Goal: Information Seeking & Learning: Learn about a topic

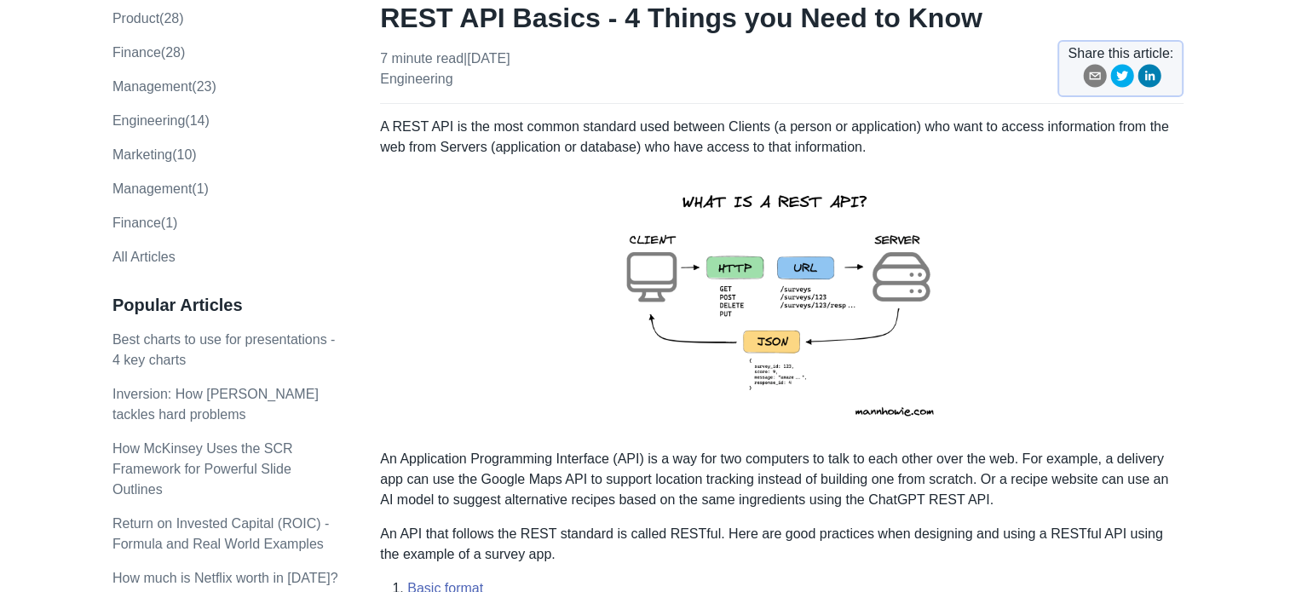
scroll to position [170, 0]
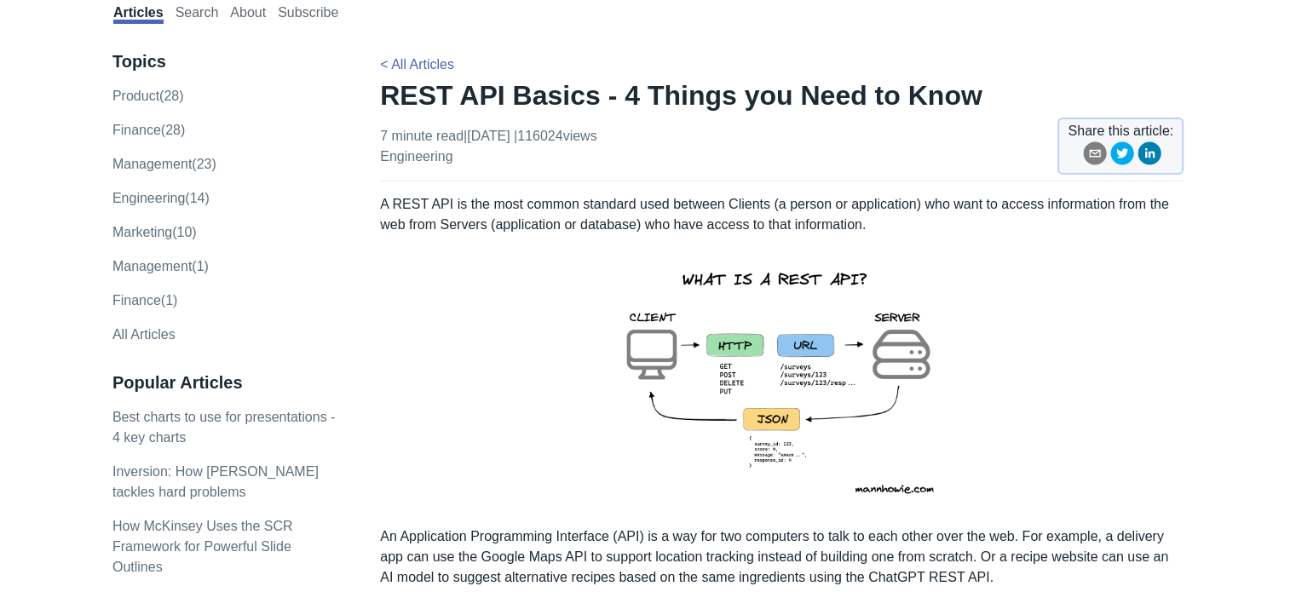
scroll to position [170, 0]
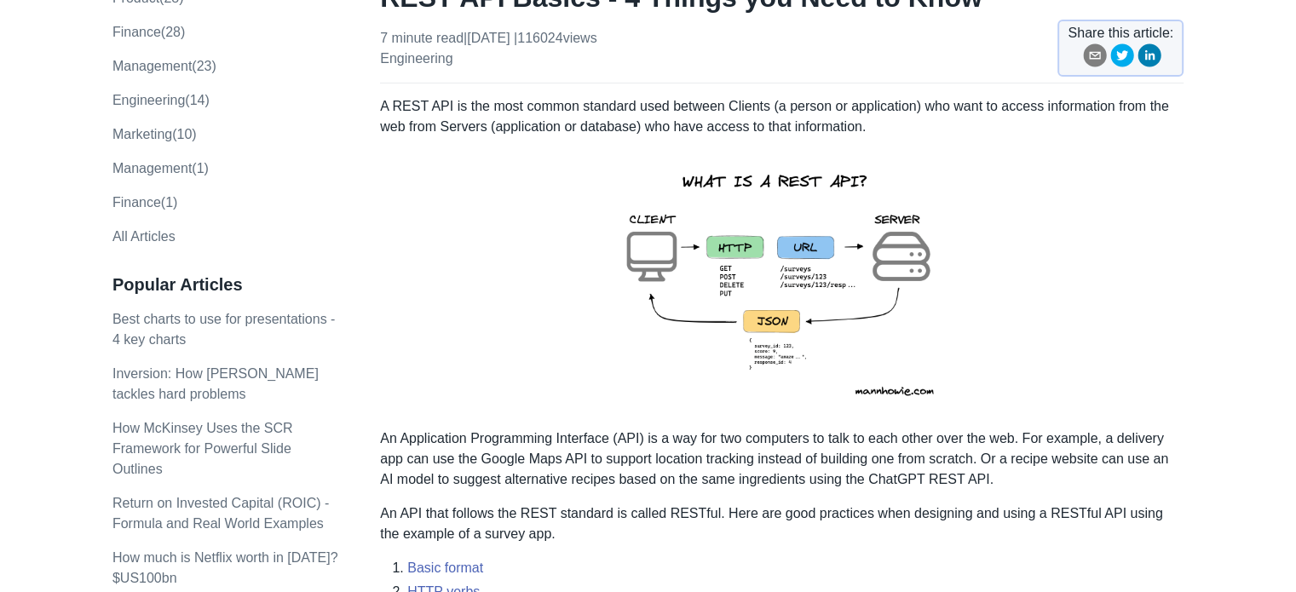
click at [774, 269] on img at bounding box center [782, 283] width 373 height 264
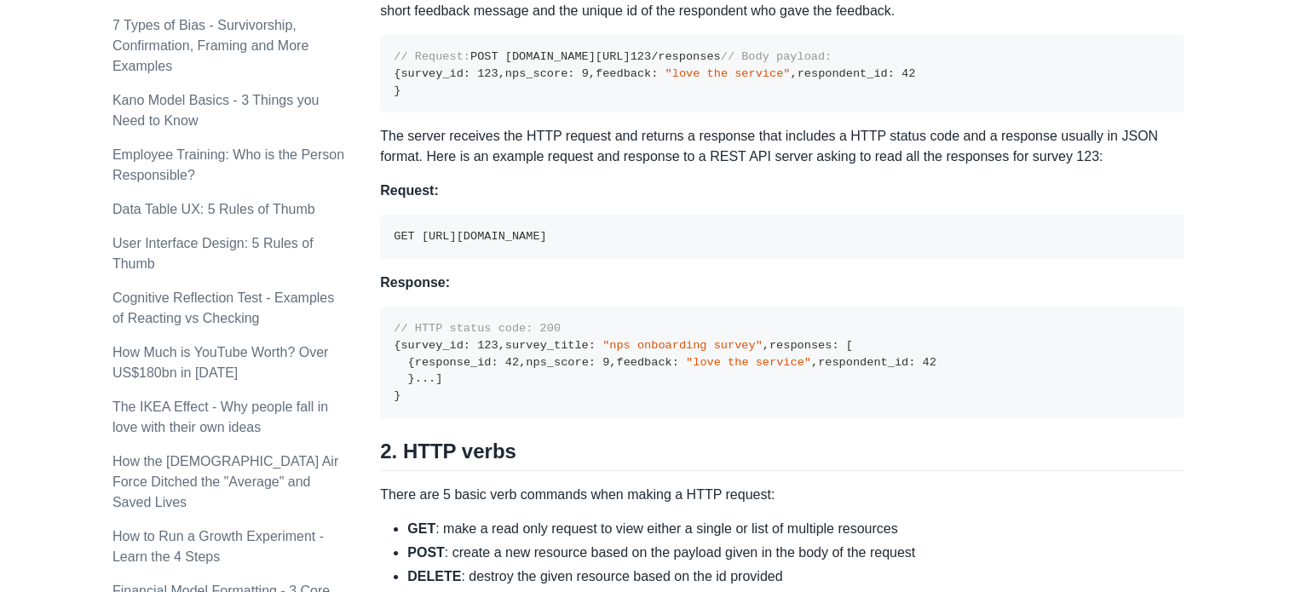
scroll to position [1108, 0]
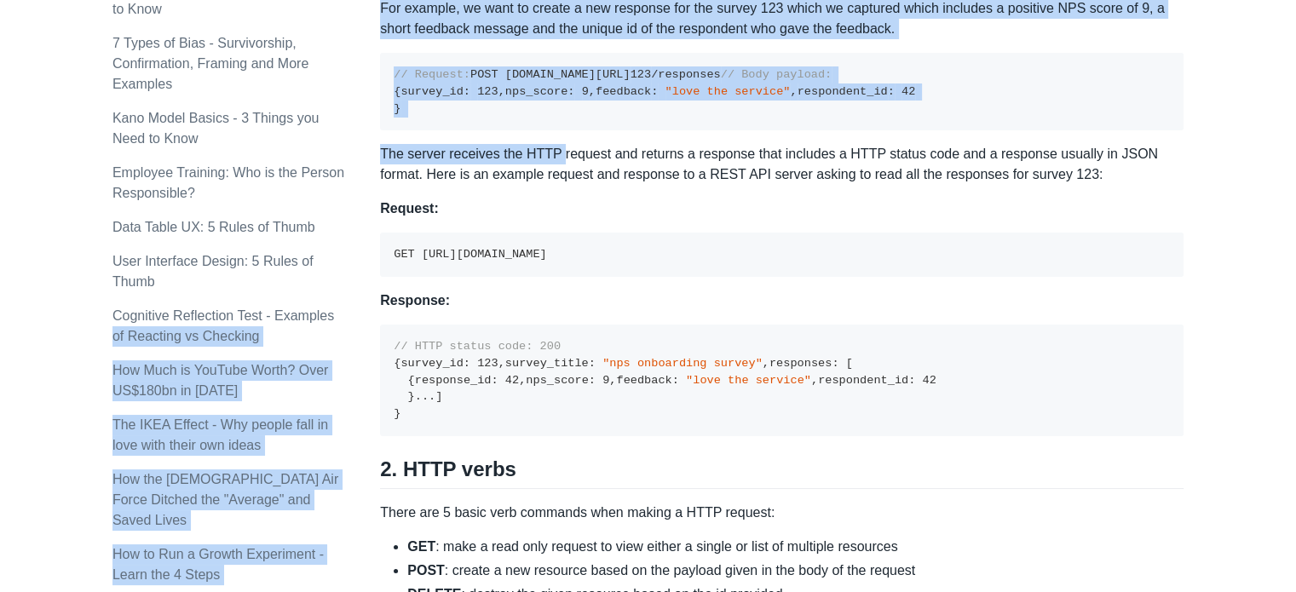
drag, startPoint x: 378, startPoint y: 274, endPoint x: 558, endPoint y: 272, distance: 179.8
click at [558, 272] on div "Topics product (28) finance (28) management (23) engineering (14) marketing (10…" at bounding box center [647, 571] width 1071 height 3152
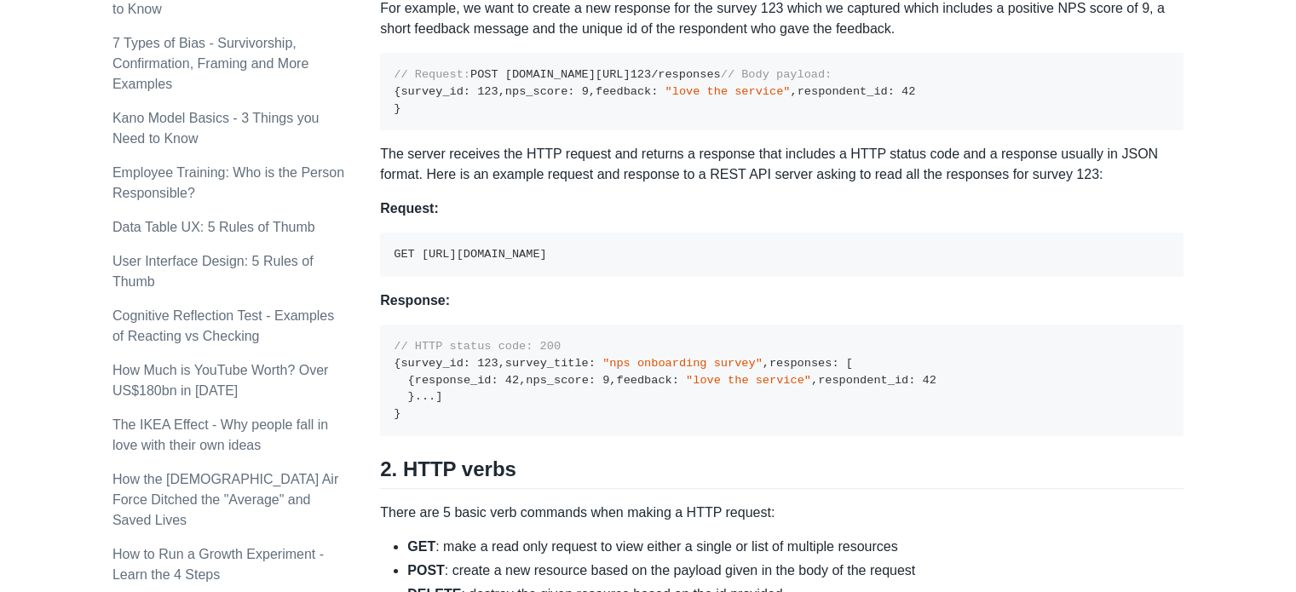
click at [618, 185] on p "The server receives the HTTP request and returns a response that includes a HTT…" at bounding box center [782, 164] width 804 height 41
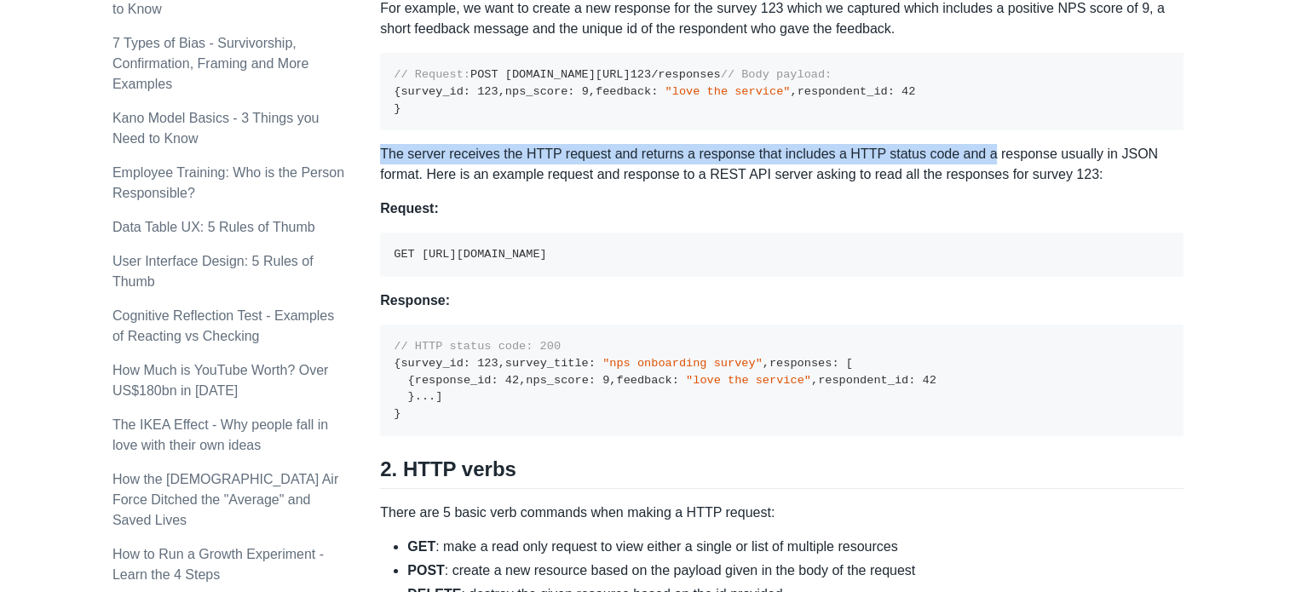
drag, startPoint x: 382, startPoint y: 266, endPoint x: 978, endPoint y: 277, distance: 596.6
click at [978, 185] on p "The server receives the HTTP request and returns a response that includes a HTT…" at bounding box center [782, 164] width 804 height 41
drag, startPoint x: 1187, startPoint y: 272, endPoint x: 382, endPoint y: 265, distance: 805.4
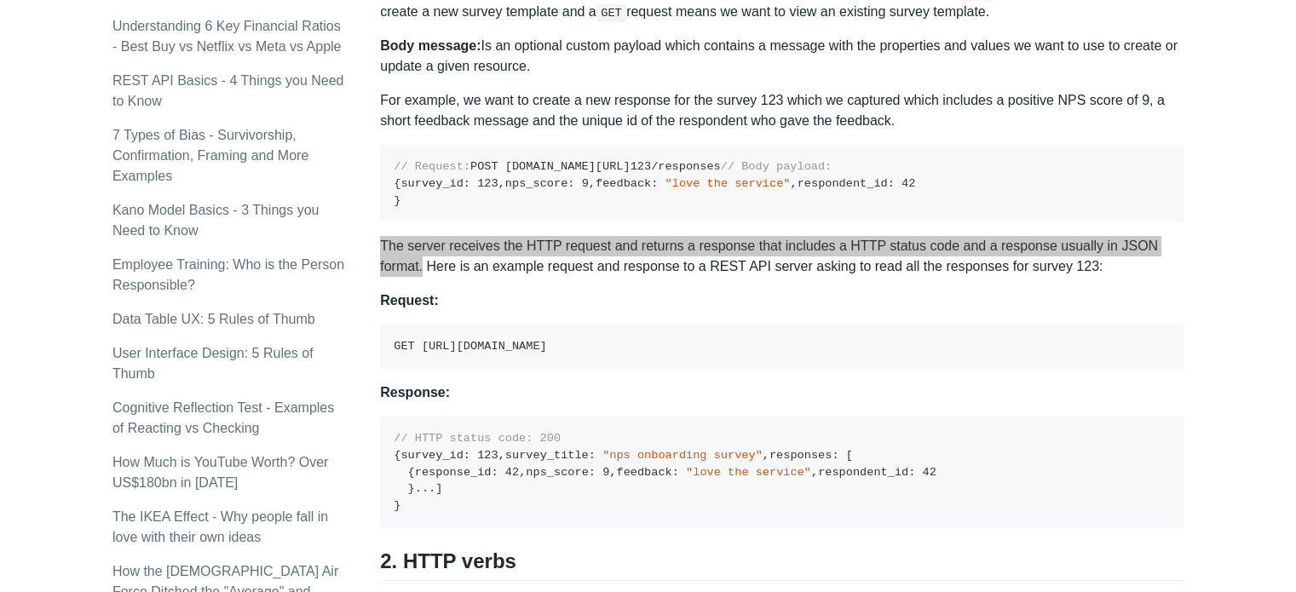
scroll to position [1023, 0]
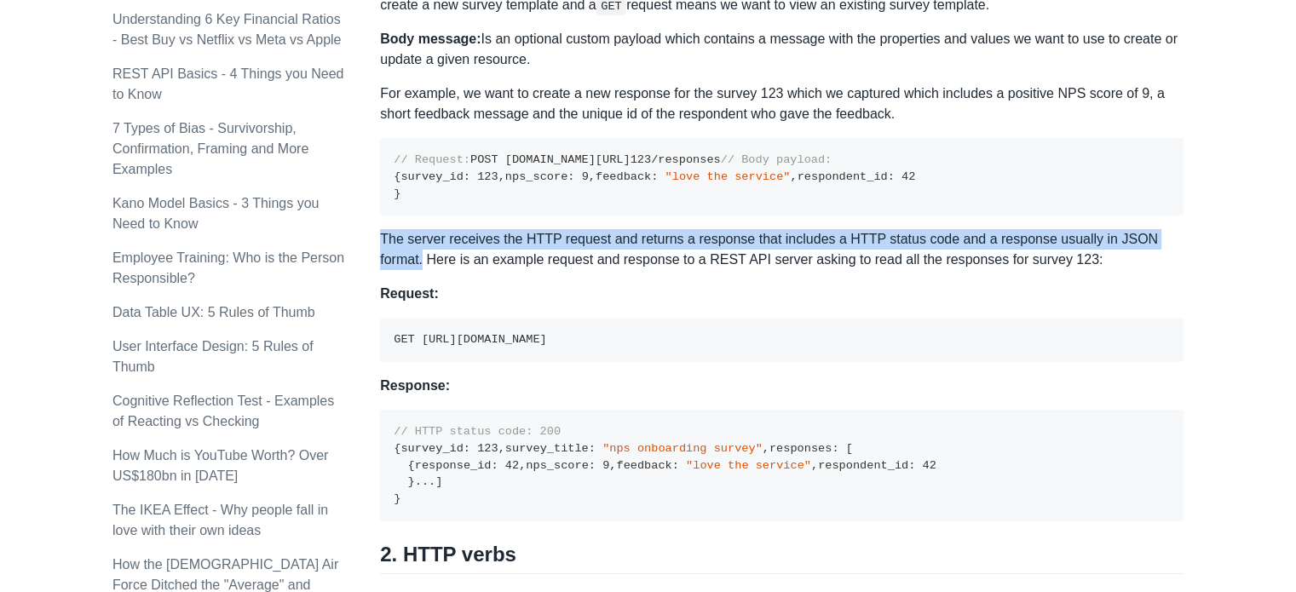
copy p "The server receives the HTTP request and returns a response that includes a HTT…"
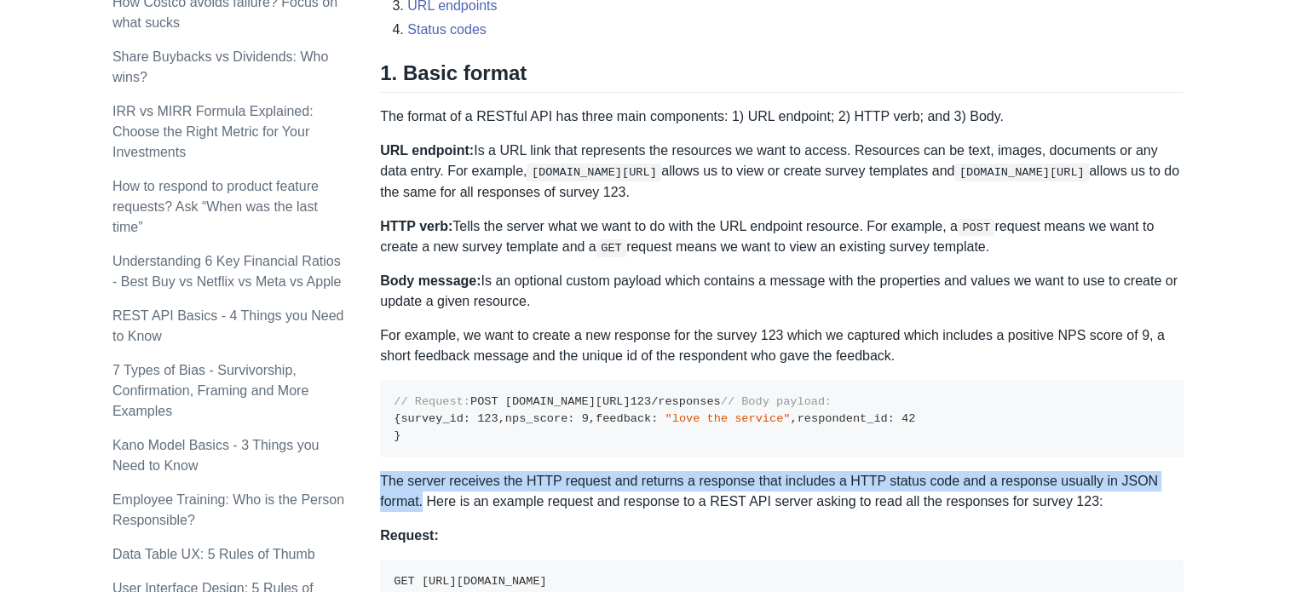
scroll to position [767, 0]
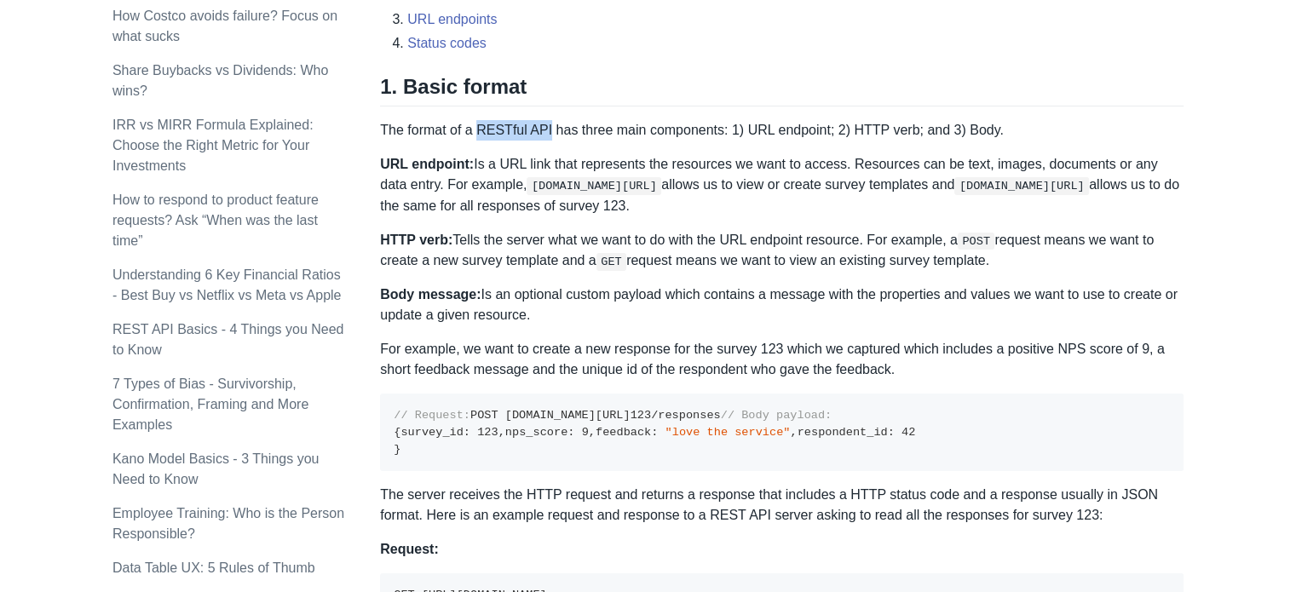
drag, startPoint x: 476, startPoint y: 129, endPoint x: 543, endPoint y: 130, distance: 67.3
click at [543, 130] on p "The format of a RESTful API has three main components: 1) URL endpoint; 2) HTTP…" at bounding box center [782, 130] width 804 height 20
copy p "RESTful API"
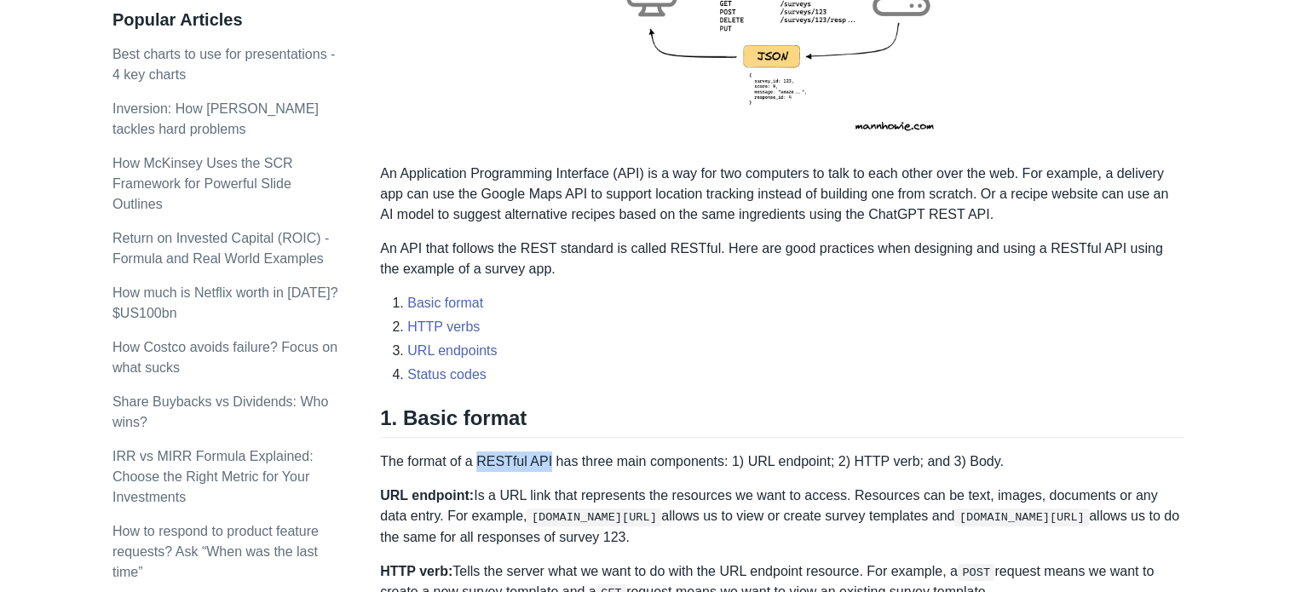
scroll to position [426, 0]
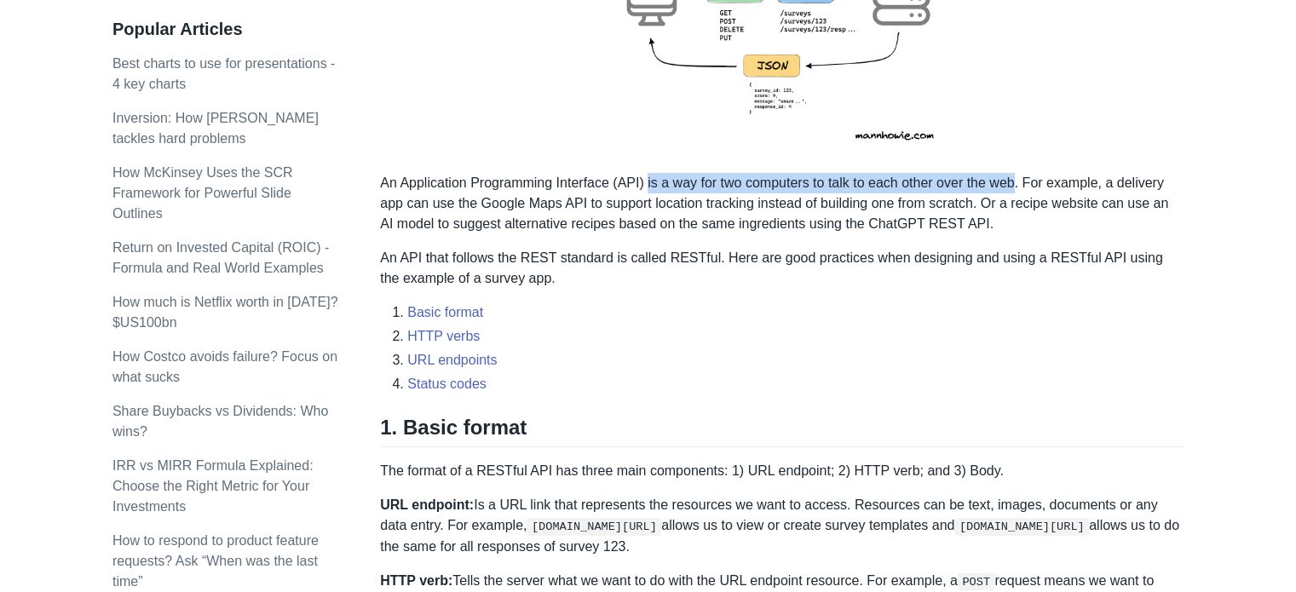
drag, startPoint x: 648, startPoint y: 180, endPoint x: 1016, endPoint y: 177, distance: 368.2
click at [1016, 177] on p "An Application Programming Interface (API) is a way for two computers to talk t…" at bounding box center [782, 203] width 804 height 61
copy p "is a way for two computers to talk to each other over the web"
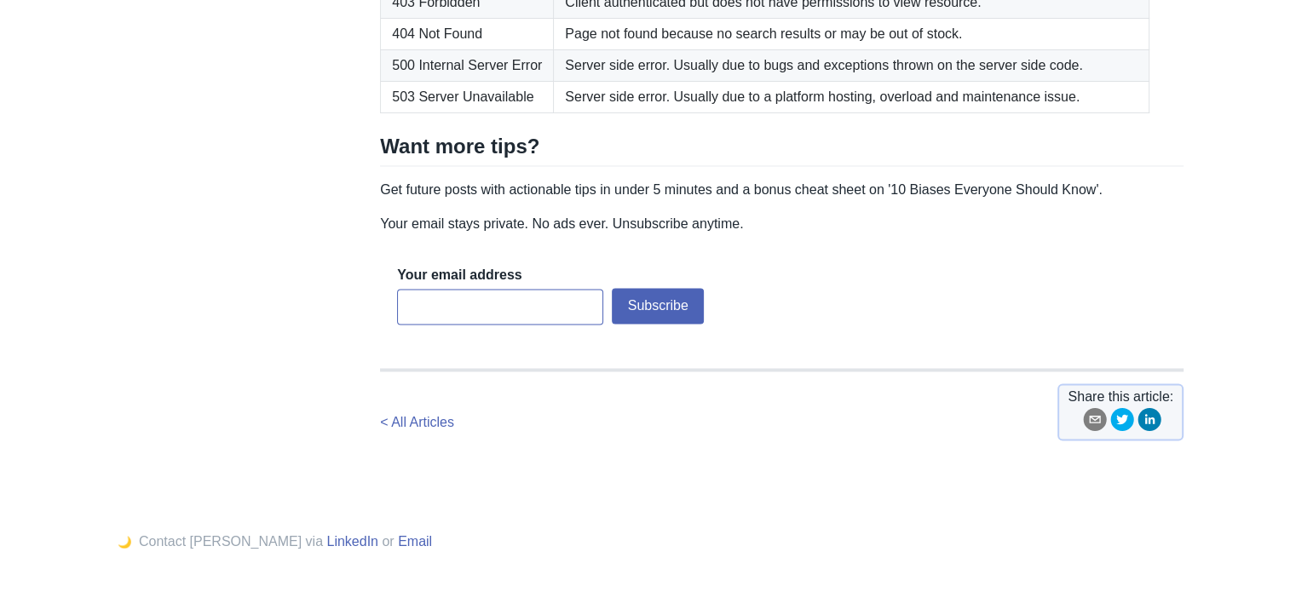
scroll to position [2812, 0]
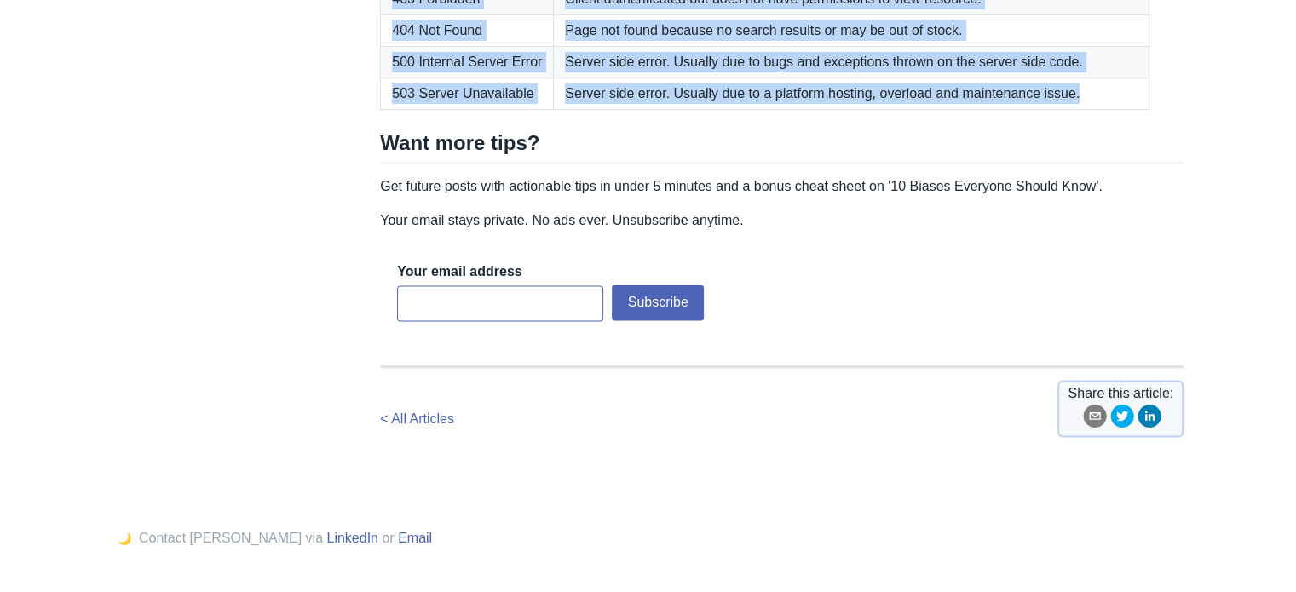
drag, startPoint x: 381, startPoint y: 125, endPoint x: 1102, endPoint y: 362, distance: 758.9
copy table "Status code Meaning 200 OK Request was successful. 301 Moved Permanently For SE…"
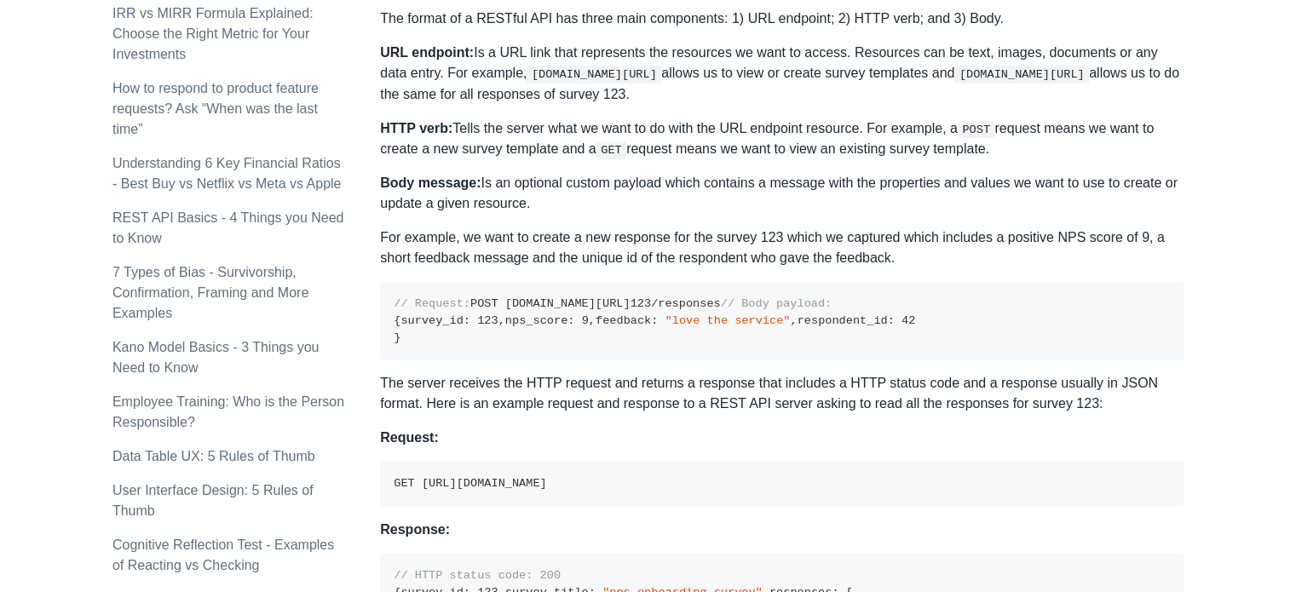
scroll to position [852, 0]
